Goal: Check status: Check status

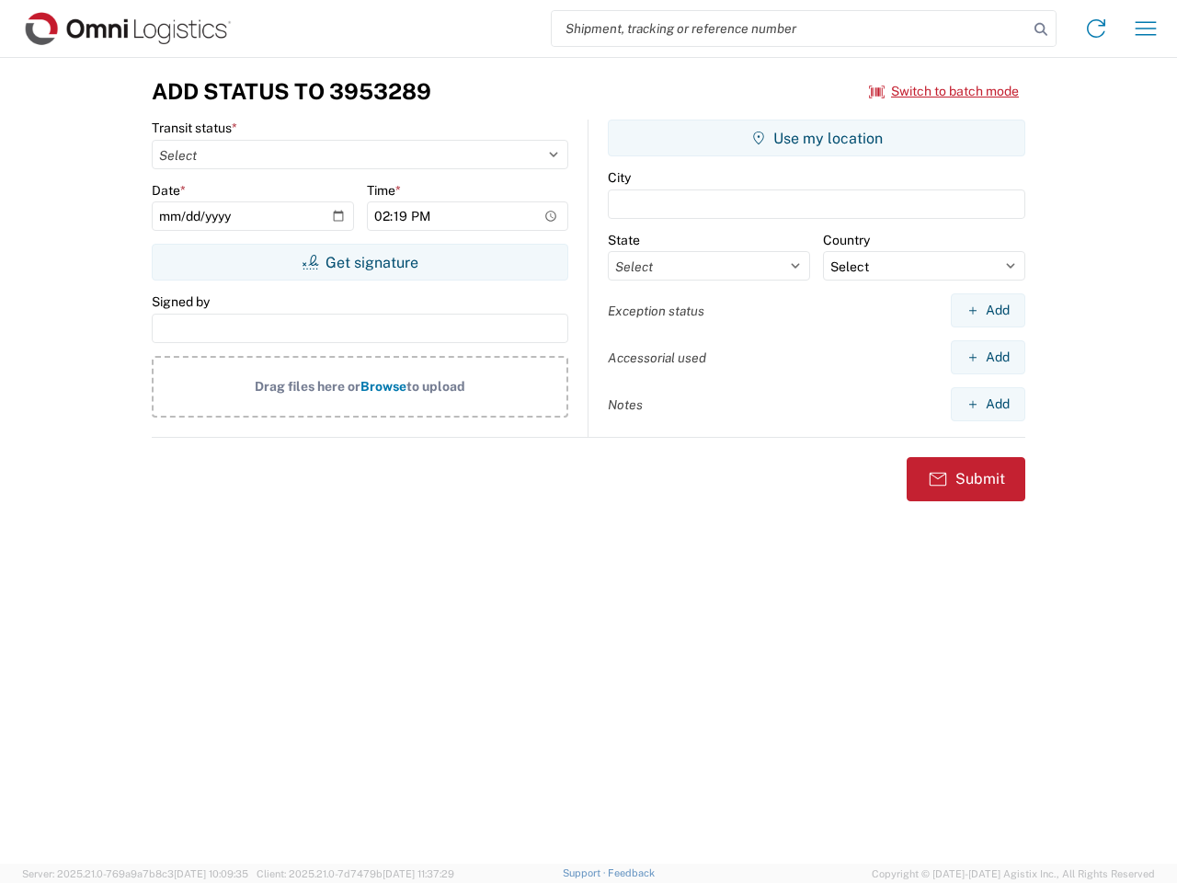
click at [790, 29] on input "search" at bounding box center [790, 28] width 476 height 35
click at [1041, 29] on icon at bounding box center [1041, 30] width 26 height 26
click at [1096, 29] on icon at bounding box center [1095, 28] width 29 height 29
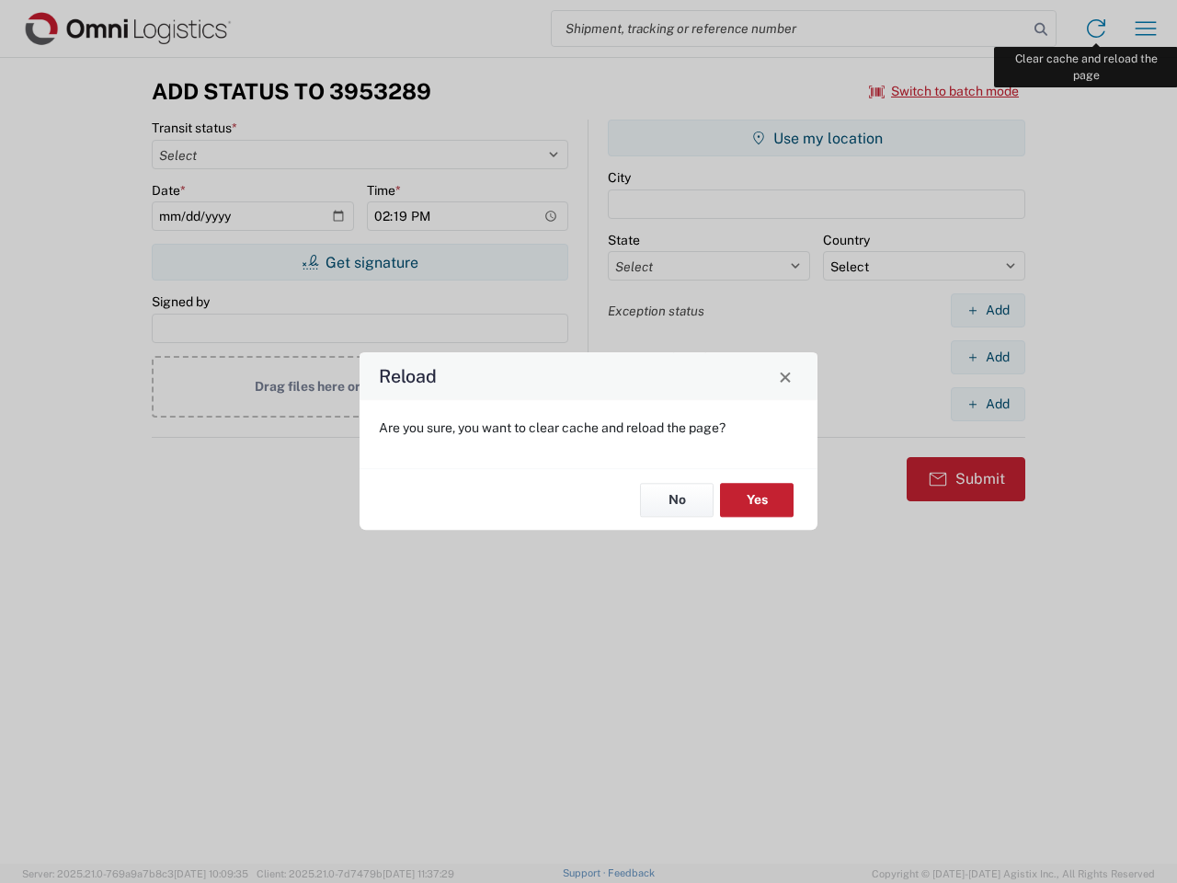
click at [1146, 29] on div "Reload Are you sure, you want to clear cache and reload the page? No Yes" at bounding box center [588, 441] width 1177 height 883
click at [944, 91] on div "Reload Are you sure, you want to clear cache and reload the page? No Yes" at bounding box center [588, 441] width 1177 height 883
click at [360, 262] on div "Reload Are you sure, you want to clear cache and reload the page? No Yes" at bounding box center [588, 441] width 1177 height 883
click at [816, 138] on div "Reload Are you sure, you want to clear cache and reload the page? No Yes" at bounding box center [588, 441] width 1177 height 883
click at [988, 310] on div "Reload Are you sure, you want to clear cache and reload the page? No Yes" at bounding box center [588, 441] width 1177 height 883
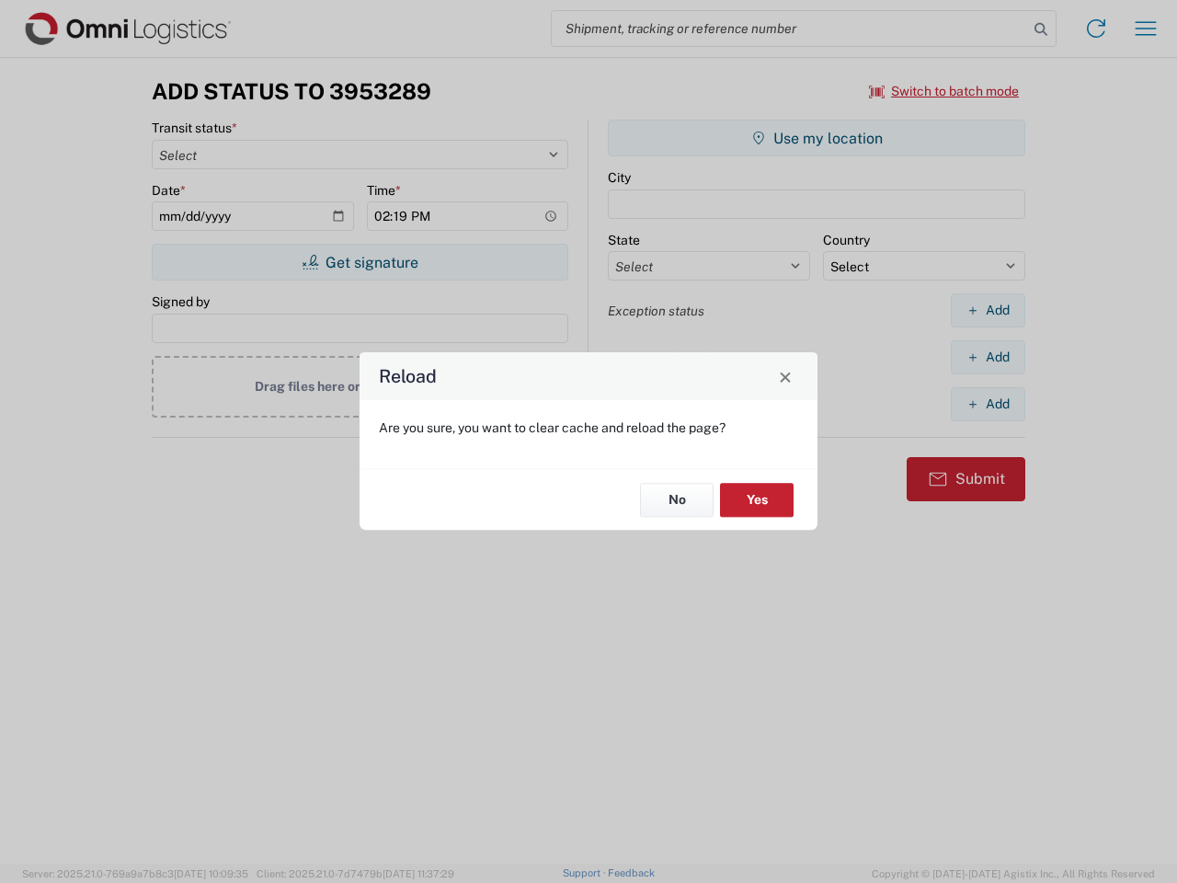
click at [988, 357] on div "Reload Are you sure, you want to clear cache and reload the page? No Yes" at bounding box center [588, 441] width 1177 height 883
click at [988, 404] on div "Reload Are you sure, you want to clear cache and reload the page? No Yes" at bounding box center [588, 441] width 1177 height 883
